Goal: Task Accomplishment & Management: Use online tool/utility

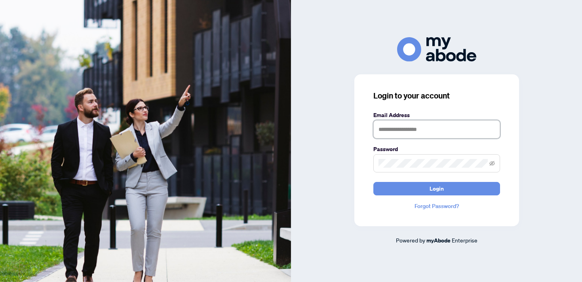
click at [385, 126] on input "text" at bounding box center [436, 129] width 127 height 18
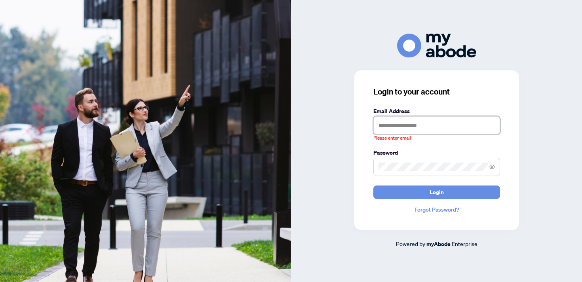
type input "**********"
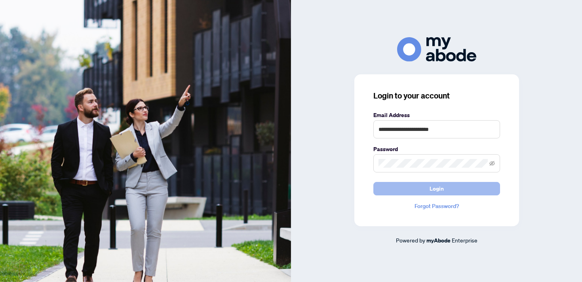
click at [416, 187] on button "Login" at bounding box center [436, 188] width 127 height 13
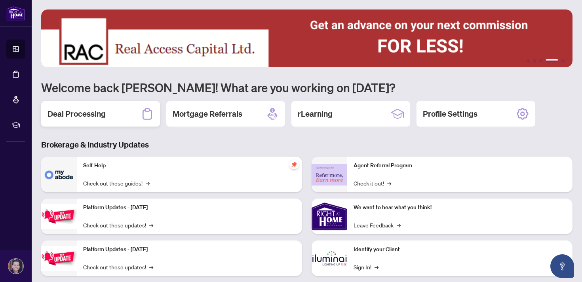
click at [97, 110] on h2 "Deal Processing" at bounding box center [76, 113] width 58 height 11
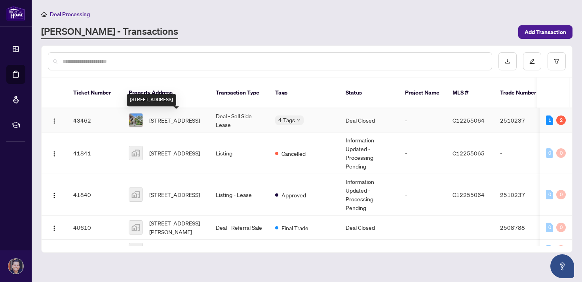
click at [200, 125] on span "[STREET_ADDRESS]" at bounding box center [174, 120] width 51 height 9
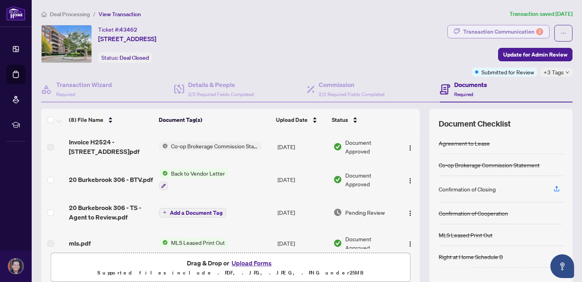
click at [520, 34] on div "Transaction Communication 2" at bounding box center [503, 31] width 80 height 13
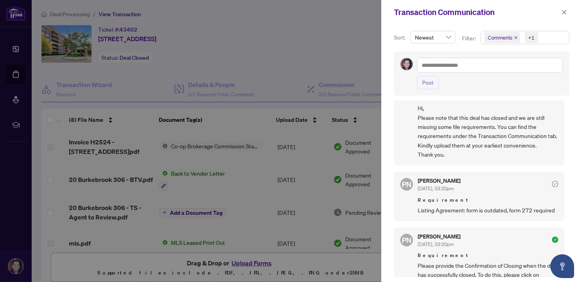
scroll to position [160, 0]
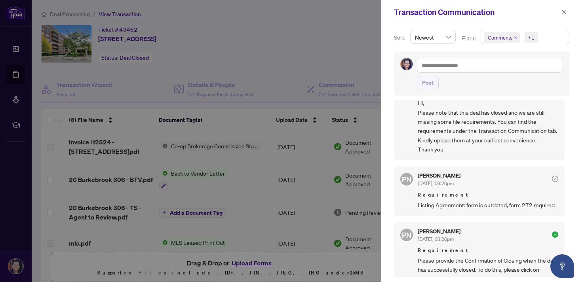
click at [301, 52] on div at bounding box center [291, 141] width 582 height 282
click at [186, 89] on div at bounding box center [291, 141] width 582 height 282
click at [167, 47] on div at bounding box center [291, 141] width 582 height 282
click at [562, 17] on span "button" at bounding box center [564, 12] width 6 height 13
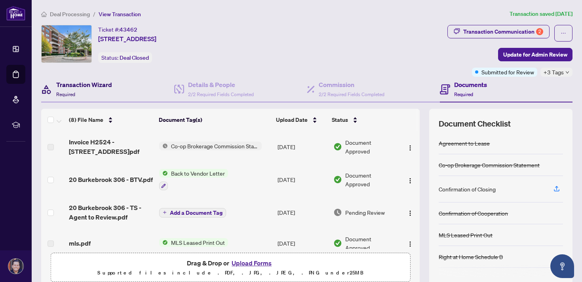
click at [68, 90] on div "Transaction Wizard Required" at bounding box center [84, 89] width 56 height 19
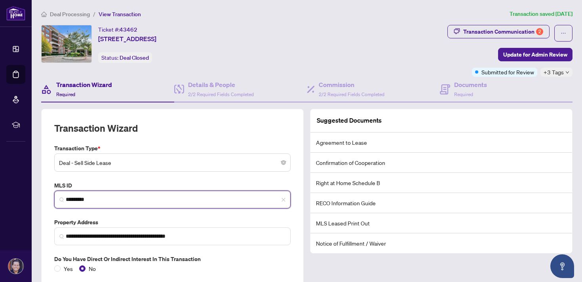
click at [111, 198] on input "*********" at bounding box center [176, 199] width 220 height 8
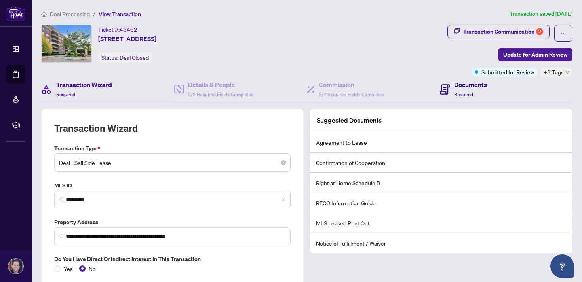
click at [466, 96] on span "Required" at bounding box center [463, 94] width 19 height 6
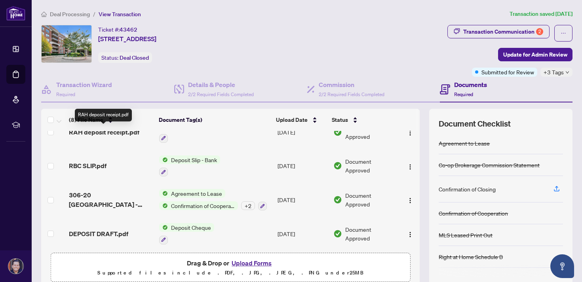
scroll to position [146, 0]
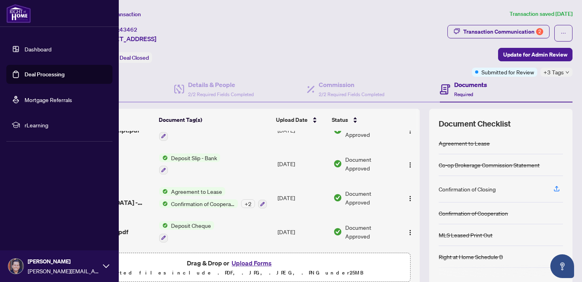
click at [45, 73] on link "Deal Processing" at bounding box center [45, 74] width 40 height 7
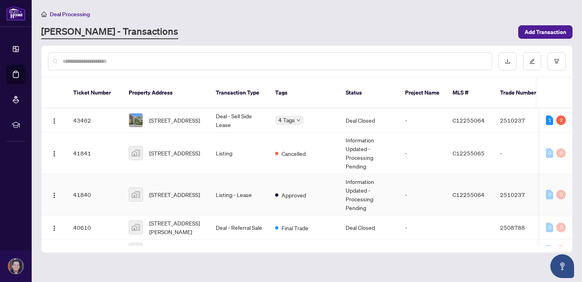
click at [207, 198] on td "[STREET_ADDRESS]" at bounding box center [165, 195] width 87 height 42
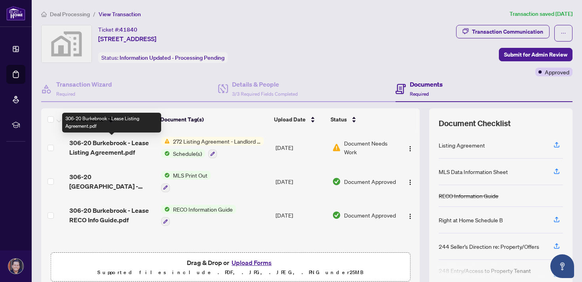
click at [131, 144] on span "306-20 Burkebrook - Lease Listing Agreement.pdf" at bounding box center [111, 147] width 85 height 19
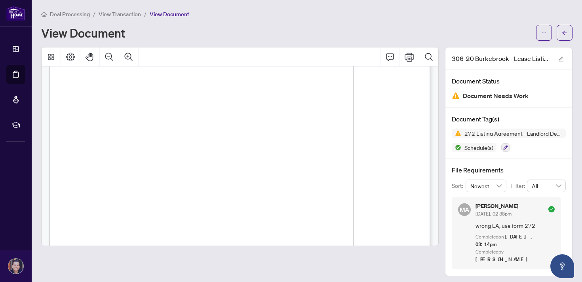
scroll to position [1606, 0]
click at [82, 135] on span "Representative named in this agreement represents the interests of the Client(s…" at bounding box center [225, 138] width 297 height 6
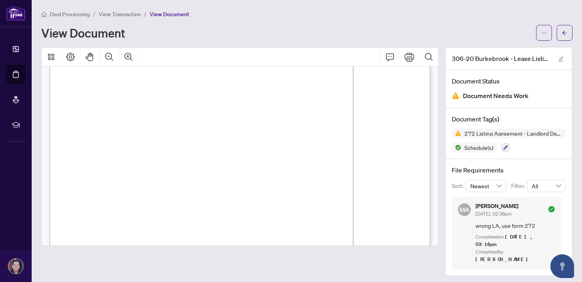
click at [78, 131] on span "Right at Home Realty operates as a Designated Representative Brokerage meaning …" at bounding box center [227, 130] width 301 height 6
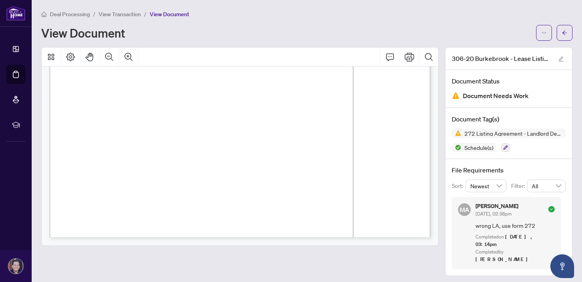
drag, startPoint x: 77, startPoint y: 129, endPoint x: 239, endPoint y: 70, distance: 172.7
click at [411, 57] on icon "Print" at bounding box center [408, 56] width 9 height 9
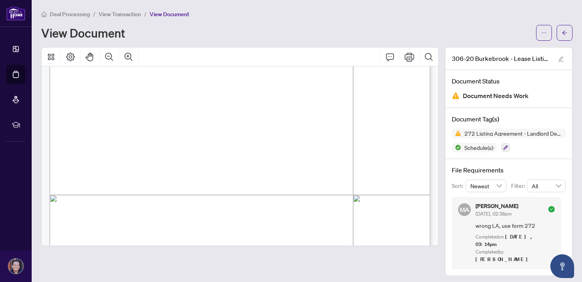
scroll to position [1684, 0]
click at [244, 112] on span "– treat the interests of all the brokerage’s clients that have entered into des…" at bounding box center [223, 115] width 291 height 6
